Goal: Task Accomplishment & Management: Manage account settings

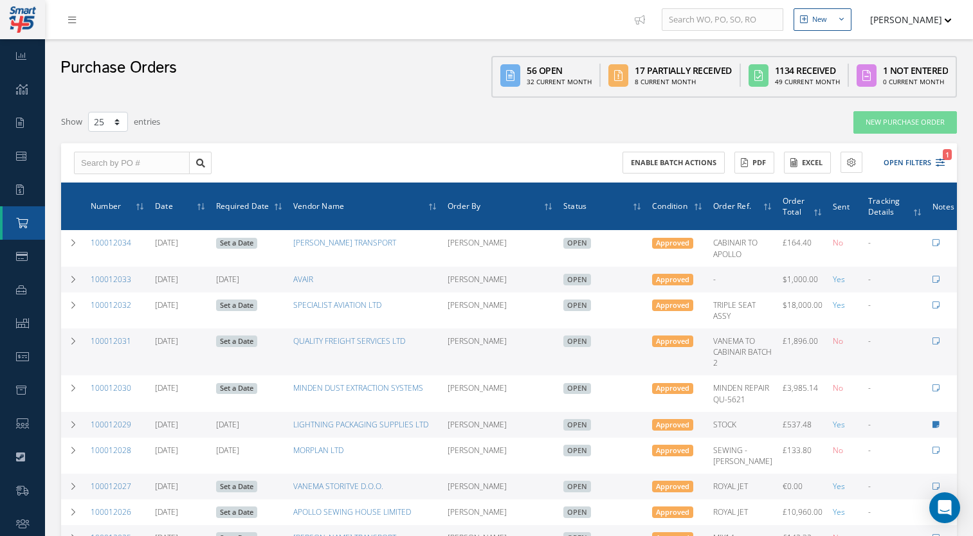
select select "25"
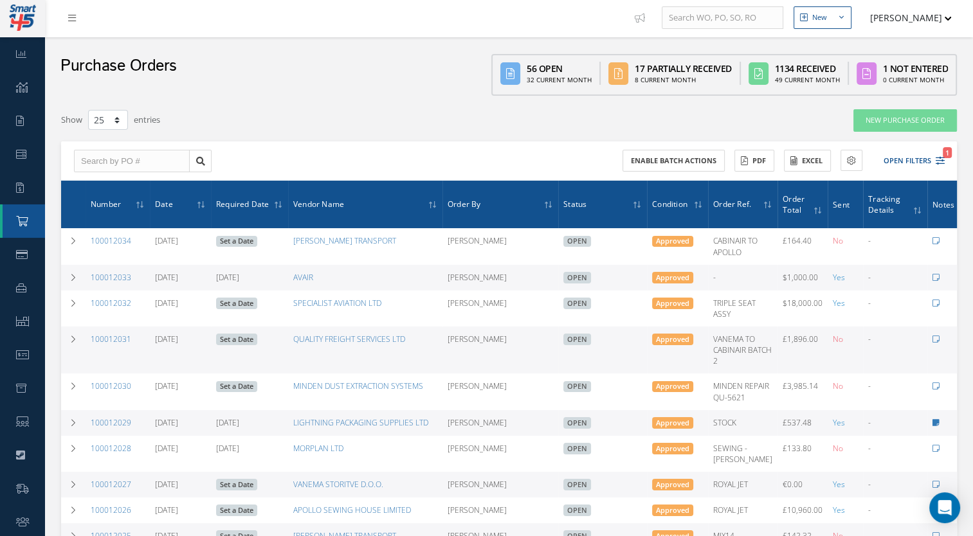
drag, startPoint x: 972, startPoint y: 269, endPoint x: 962, endPoint y: 276, distance: 12.0
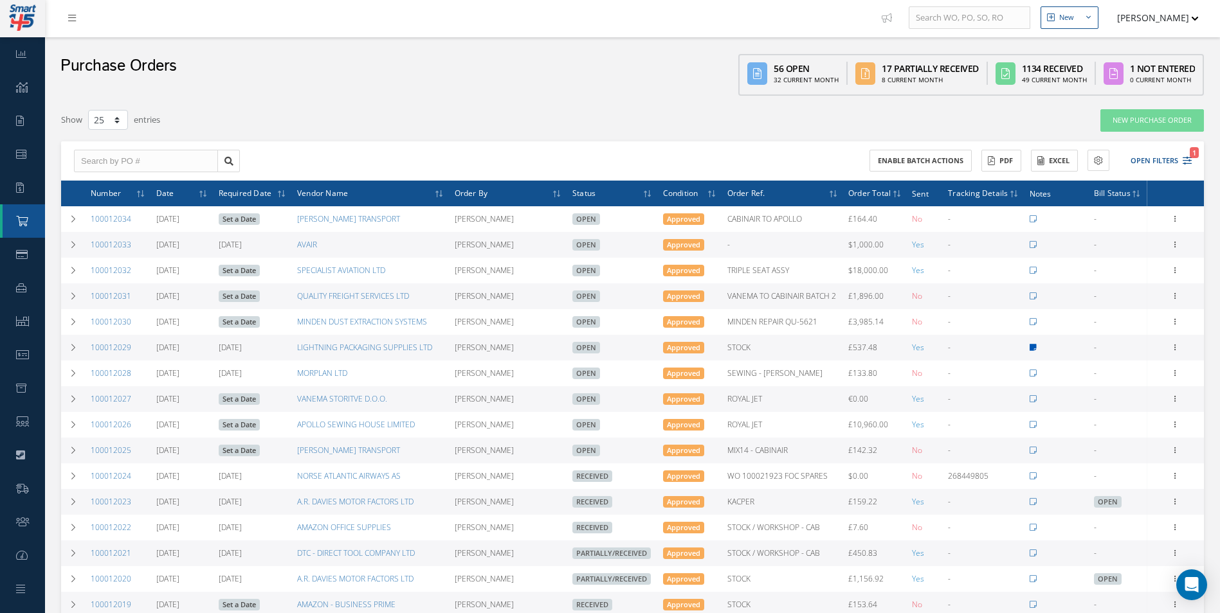
click at [972, 348] on icon at bounding box center [1032, 348] width 7 height 8
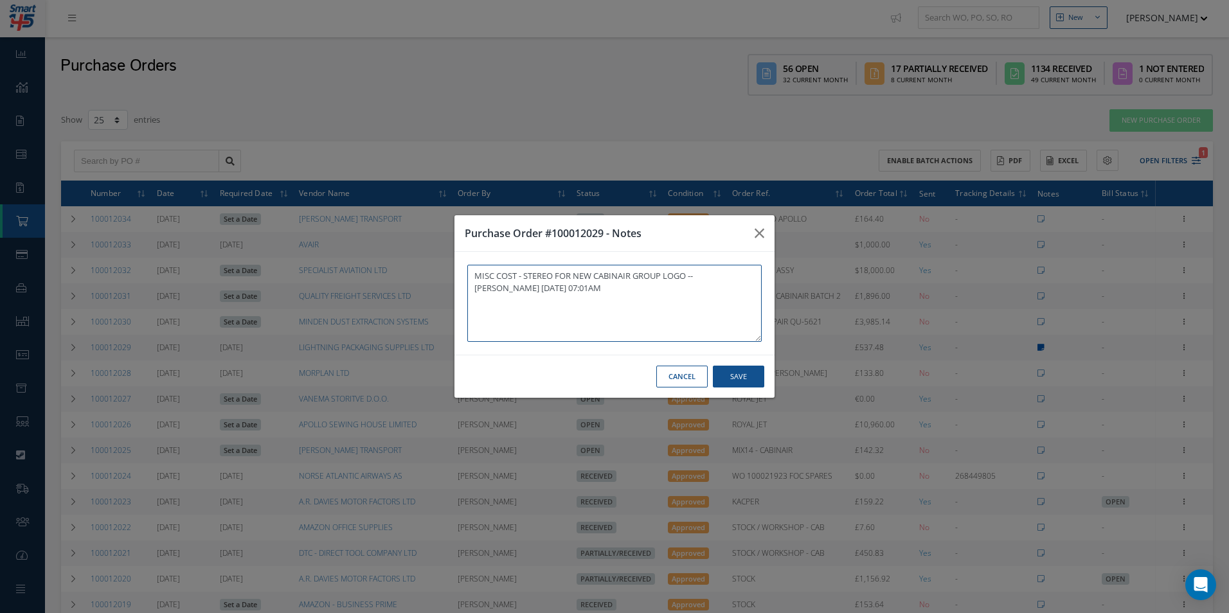
type textarea "MISC COST - STEREO FOR NEW CABINAIR GROUP LOGO -- [PERSON_NAME] [DATE] 07:01AM"
click at [972, 348] on div "Purchase Order #100012029 - Notes MISC COST - STEREO FOR NEW CABINAIR GROUP LOG…" at bounding box center [614, 306] width 1229 height 613
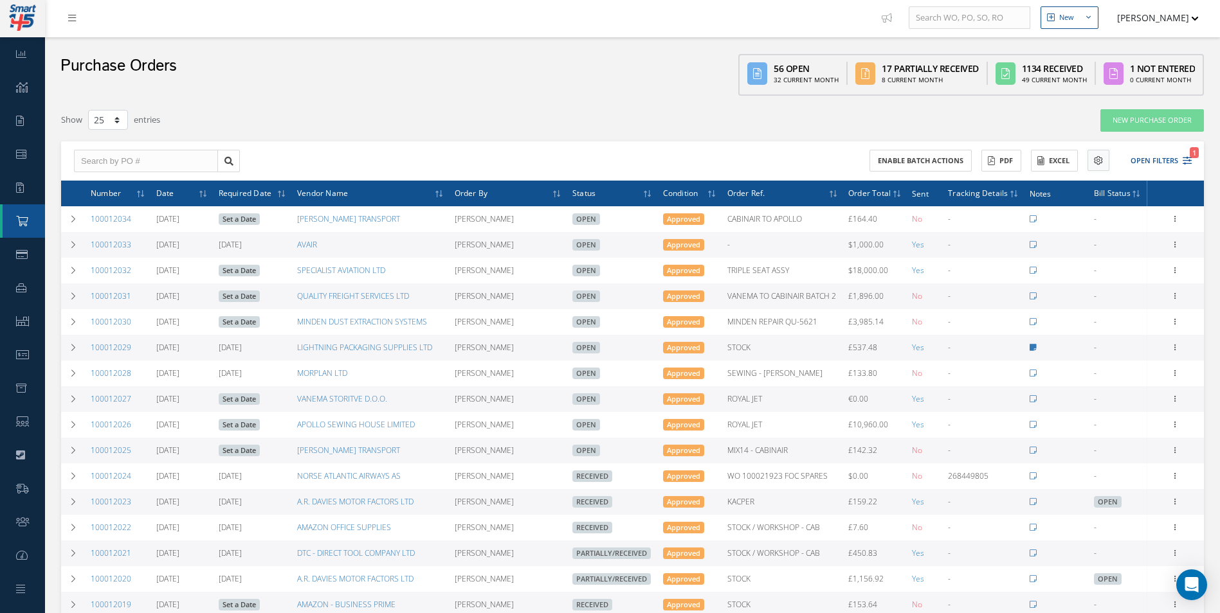
click at [972, 161] on icon at bounding box center [1098, 160] width 9 height 9
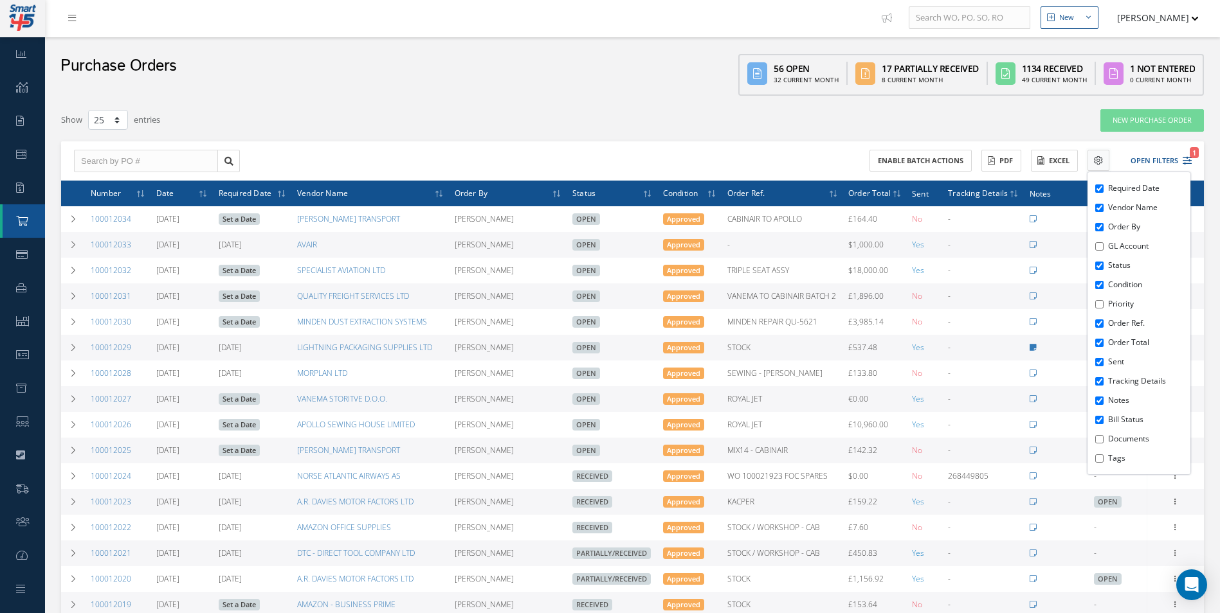
click at [972, 161] on icon at bounding box center [1098, 160] width 9 height 9
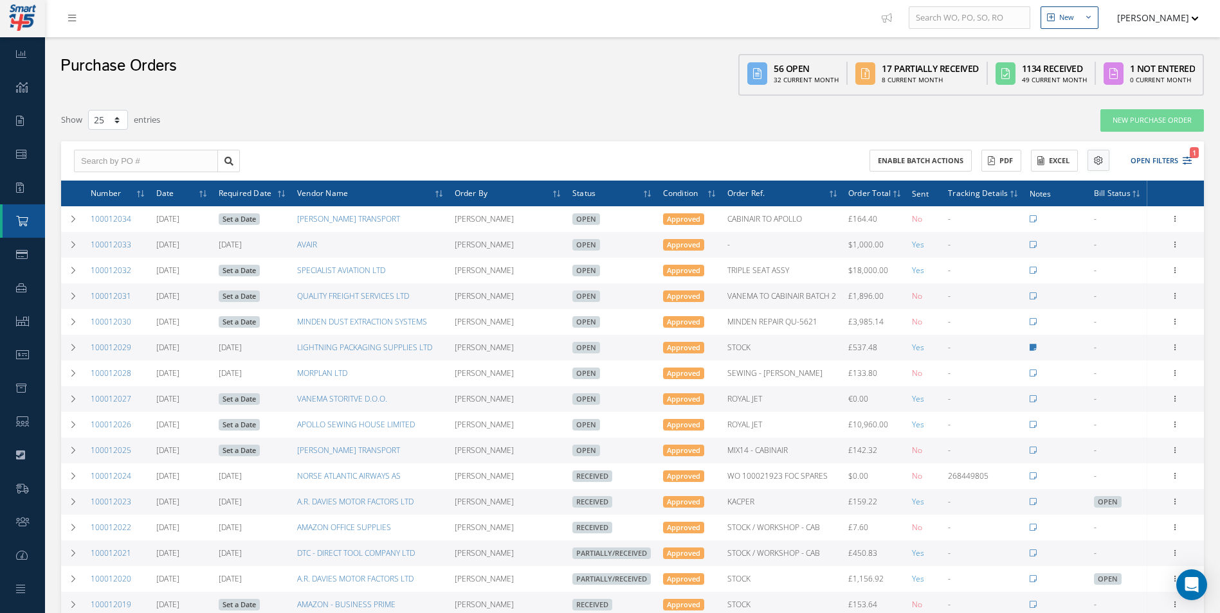
click at [972, 162] on button at bounding box center [1098, 160] width 22 height 21
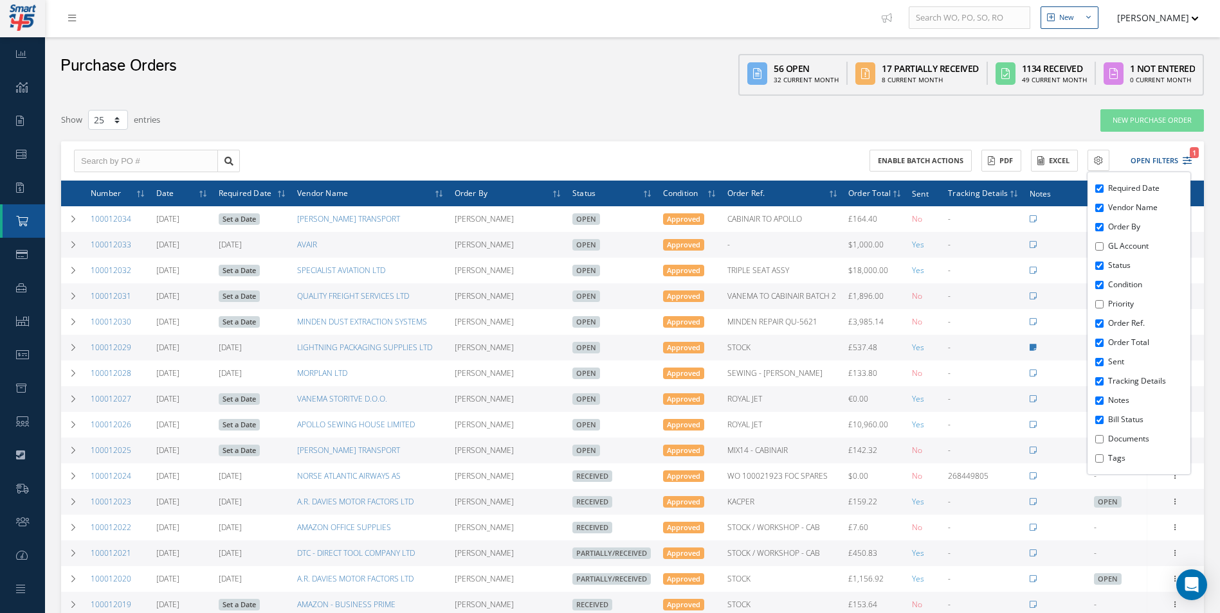
click at [972, 240] on label "GL Account" at bounding box center [1147, 246] width 79 height 12
click at [972, 242] on input "GL Account" at bounding box center [1099, 246] width 8 height 8
checkbox input "true"
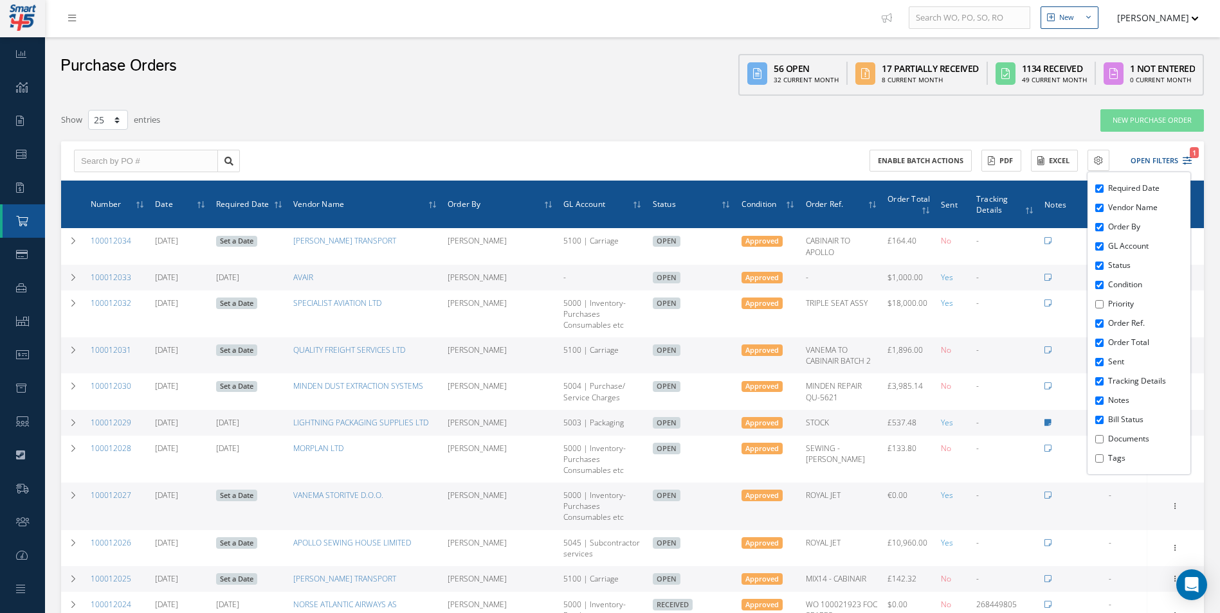
click at [972, 311] on li "Priority" at bounding box center [1148, 303] width 86 height 19
click at [972, 310] on li "Priority" at bounding box center [1148, 303] width 86 height 19
click at [972, 309] on label "Priority" at bounding box center [1147, 304] width 79 height 12
click at [972, 309] on input "Priority" at bounding box center [1099, 304] width 8 height 8
checkbox input "true"
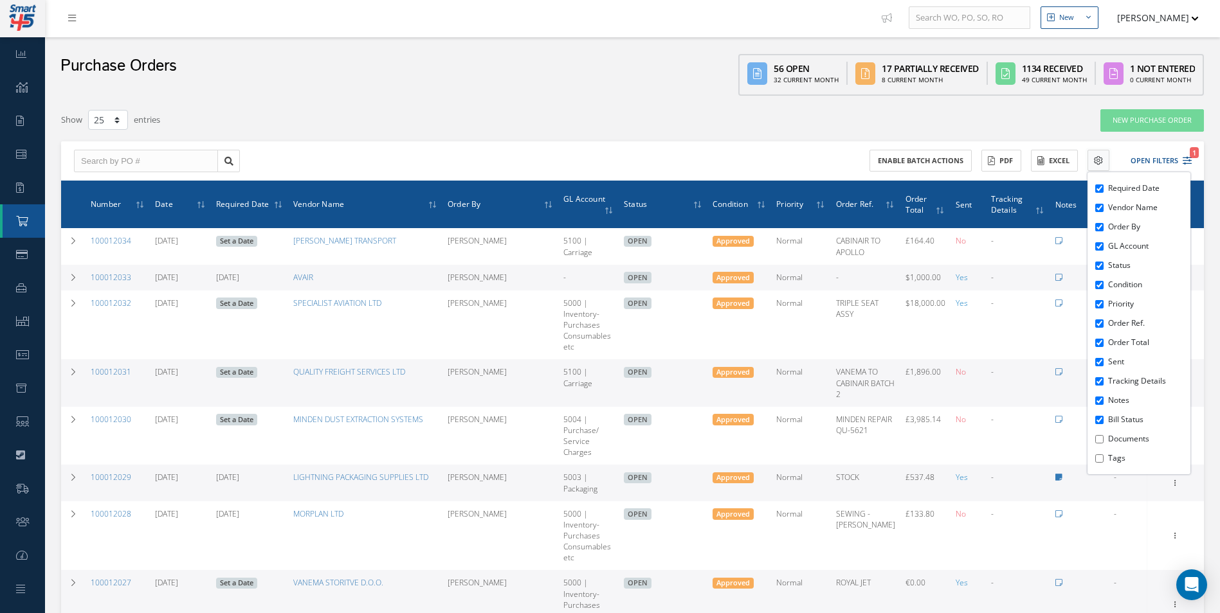
click at [972, 163] on icon at bounding box center [1098, 160] width 9 height 9
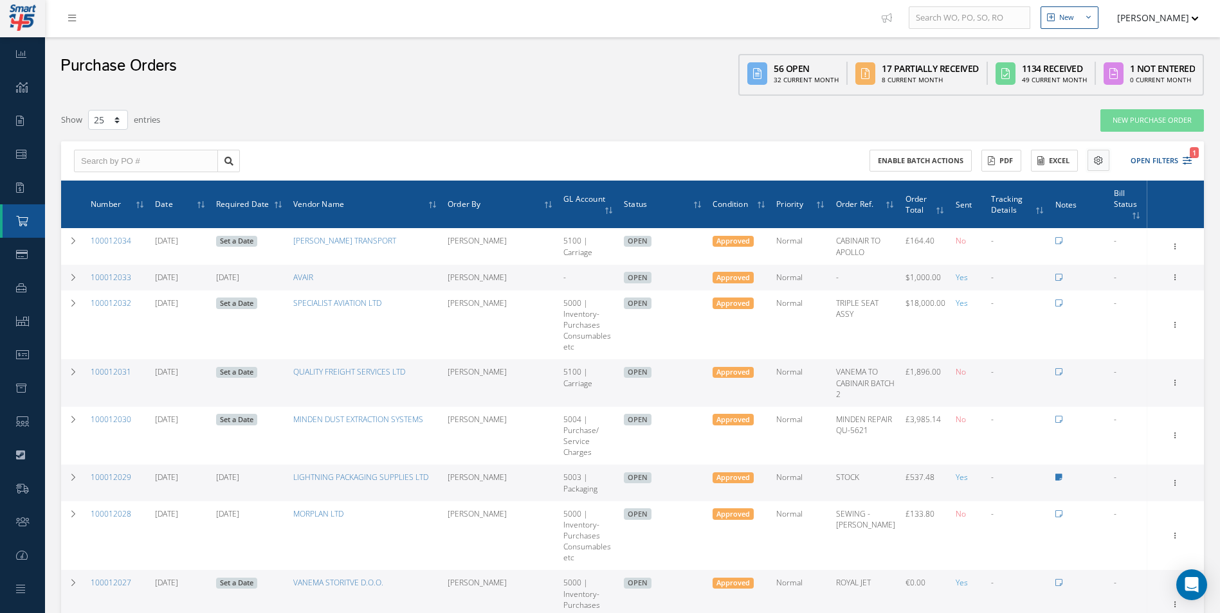
click at [972, 163] on icon at bounding box center [1098, 160] width 9 height 9
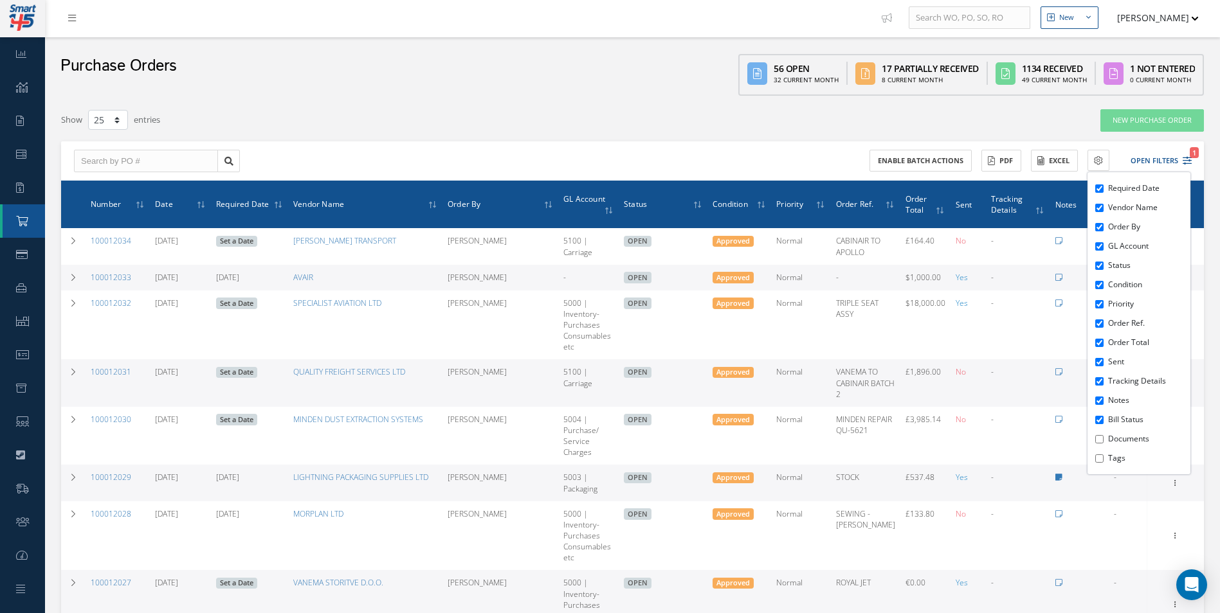
click at [972, 456] on label "Tags" at bounding box center [1147, 459] width 79 height 12
click at [972, 456] on input "Tags" at bounding box center [1099, 459] width 8 height 8
checkbox input "true"
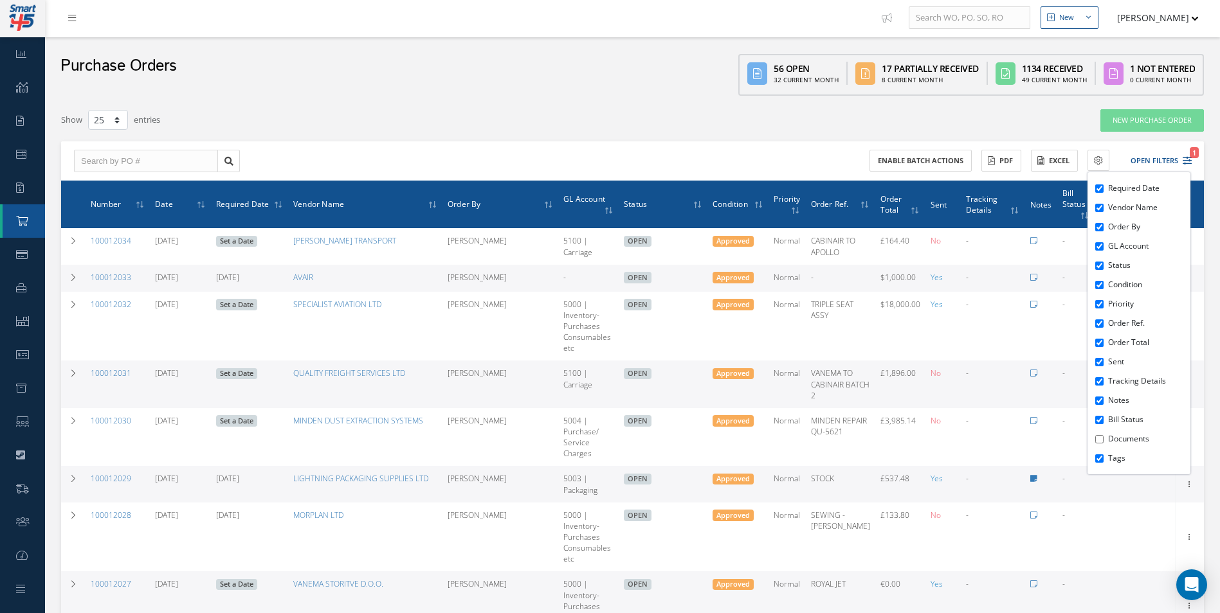
click at [972, 431] on li "Documents" at bounding box center [1148, 438] width 86 height 19
click at [972, 440] on label "Documents" at bounding box center [1147, 439] width 79 height 12
click at [972, 440] on input "Documents" at bounding box center [1099, 439] width 8 height 8
checkbox input "true"
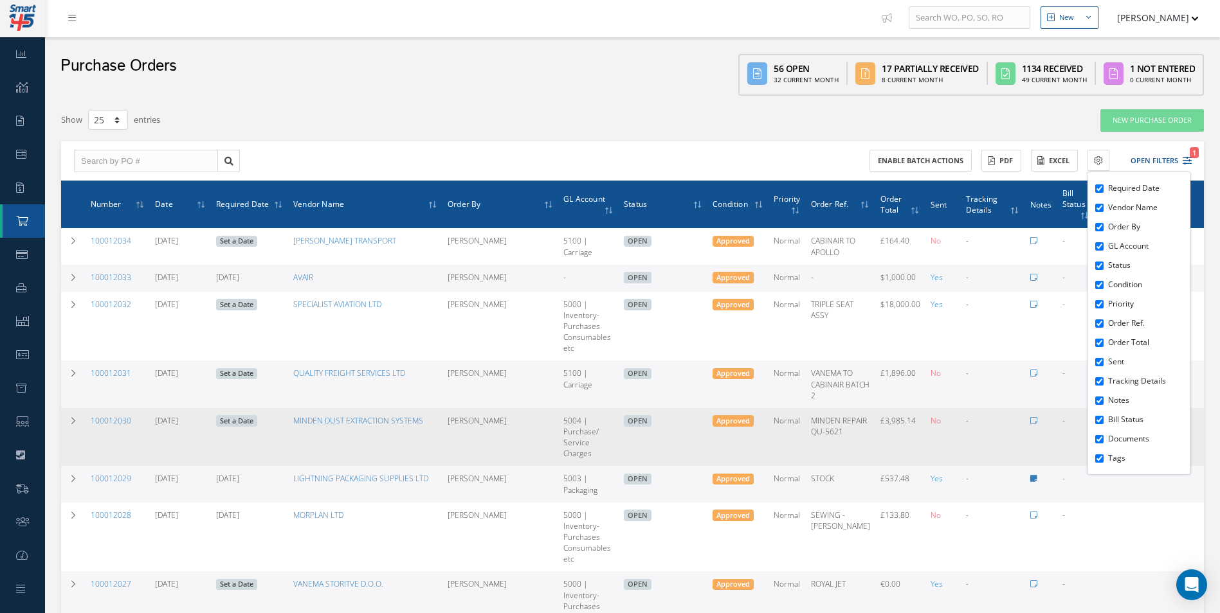
click at [972, 459] on td at bounding box center [1127, 437] width 64 height 59
